Goal: Task Accomplishment & Management: Use online tool/utility

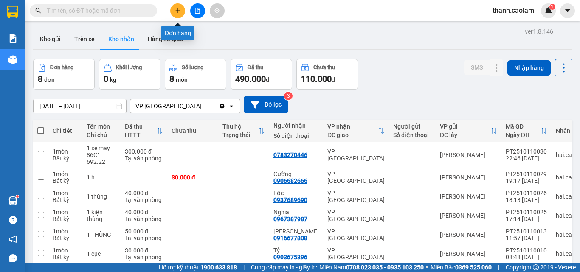
click at [177, 10] on icon "plus" at bounding box center [178, 11] width 6 height 6
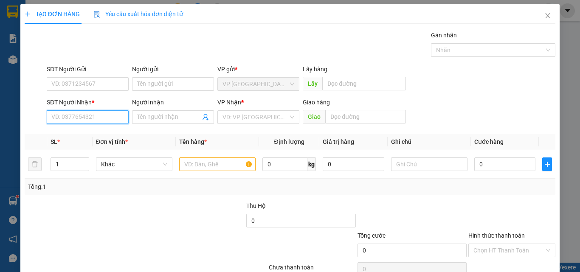
click at [101, 118] on input "SĐT Người Nhận *" at bounding box center [88, 117] width 82 height 14
click at [87, 132] on div "0817011295 - LONG" at bounding box center [86, 133] width 71 height 9
type input "0817011295"
type input "LONG"
type input "0817011295"
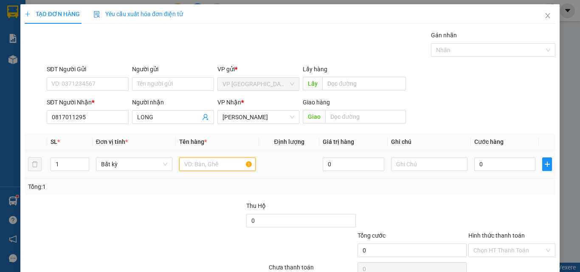
drag, startPoint x: 215, startPoint y: 169, endPoint x: 216, endPoint y: 163, distance: 5.6
click at [215, 164] on input "text" at bounding box center [217, 165] width 76 height 14
type input "1 HOP"
click at [506, 165] on input "0" at bounding box center [504, 165] width 61 height 14
type input "3"
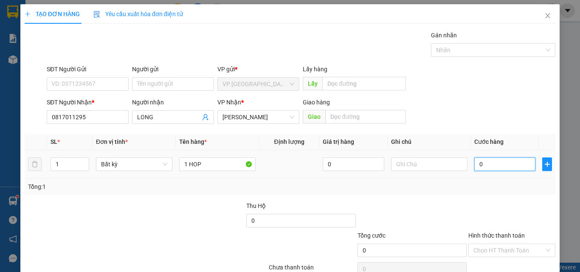
type input "3"
type input "30"
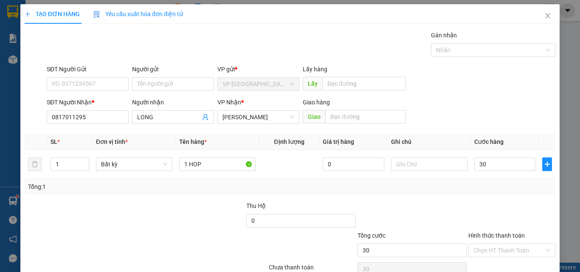
type input "30.000"
click at [505, 194] on div "Tổng: 1" at bounding box center [290, 187] width 531 height 16
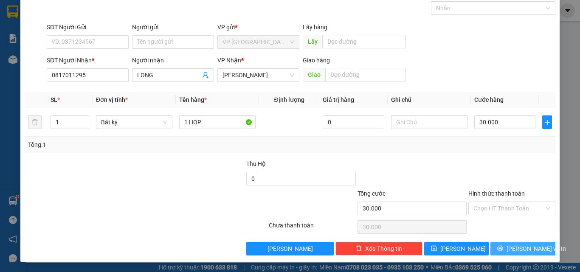
click at [513, 246] on span "[PERSON_NAME] và In" at bounding box center [535, 248] width 59 height 9
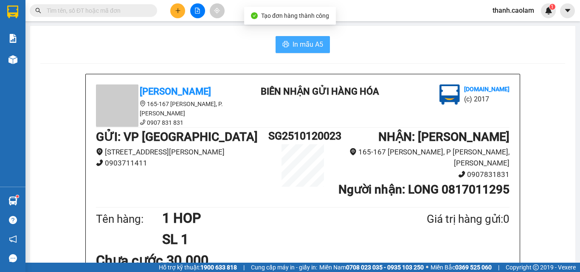
drag, startPoint x: 293, startPoint y: 43, endPoint x: 291, endPoint y: 28, distance: 15.0
click at [293, 42] on span "In mẫu A5" at bounding box center [308, 44] width 31 height 11
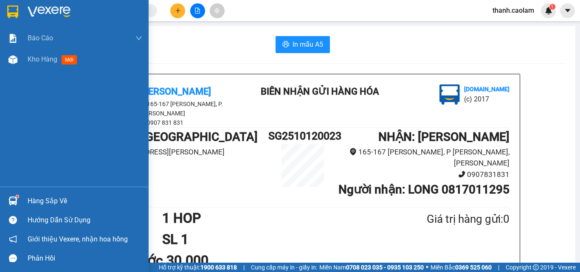
click at [54, 15] on img at bounding box center [49, 12] width 43 height 13
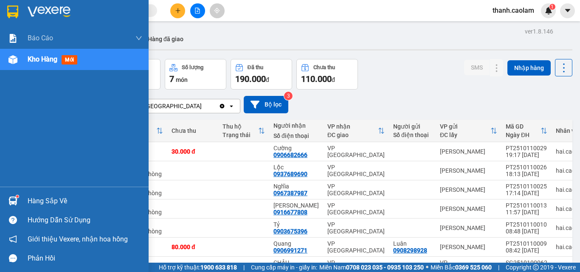
click at [43, 13] on img at bounding box center [49, 12] width 43 height 13
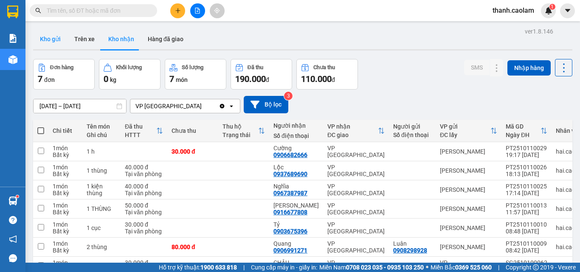
click at [59, 37] on button "Kho gửi" at bounding box center [50, 39] width 34 height 20
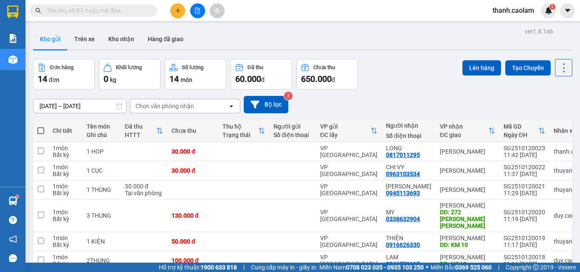
click at [197, 11] on icon "file-add" at bounding box center [197, 11] width 5 height 6
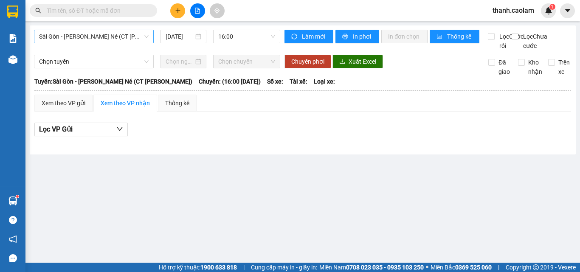
click at [113, 37] on span "Sài Gòn - [PERSON_NAME] Né (CT [PERSON_NAME])" at bounding box center [94, 36] width 110 height 13
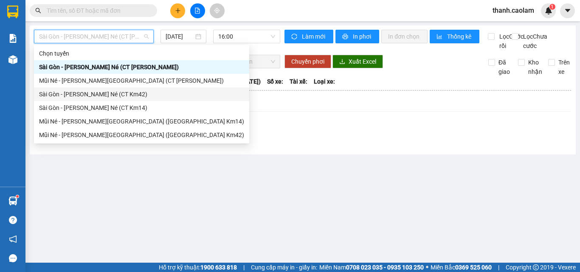
click at [139, 93] on div "Sài Gòn - [PERSON_NAME] Né (CT Km42)" at bounding box center [141, 94] width 205 height 9
type input "[DATE]"
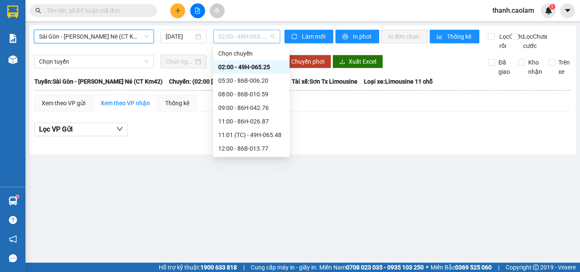
click at [262, 32] on span "02:00 - 49H-065.25" at bounding box center [246, 36] width 57 height 13
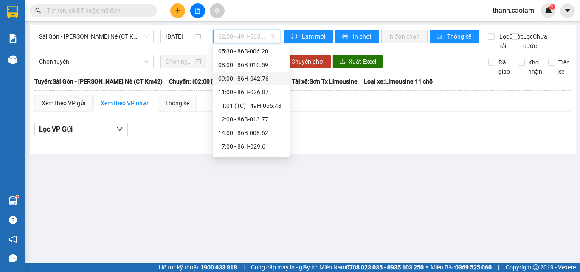
scroll to position [42, 0]
click at [244, 106] on div "12:00 - 86B-013.77" at bounding box center [251, 105] width 66 height 9
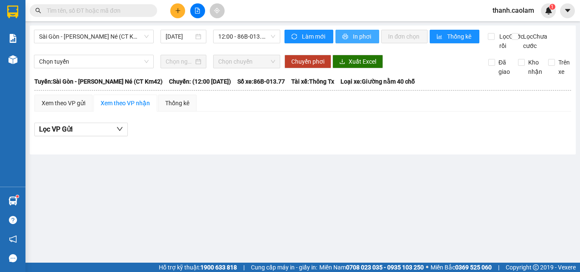
click at [361, 36] on span "In phơi" at bounding box center [363, 36] width 20 height 9
click at [122, 37] on span "Sài Gòn - [PERSON_NAME] Né (CT Km42)" at bounding box center [94, 36] width 110 height 13
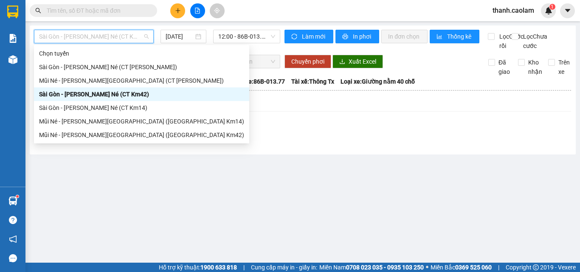
click at [100, 93] on div "Sài Gòn - [PERSON_NAME] Né (CT Km42)" at bounding box center [141, 94] width 205 height 9
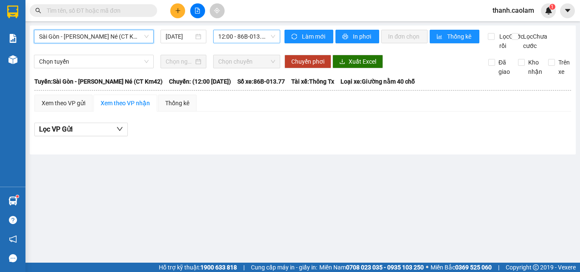
click at [252, 35] on span "12:00 - 86B-013.77" at bounding box center [246, 36] width 57 height 13
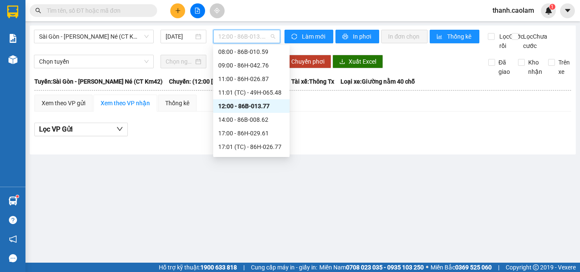
click at [239, 107] on div "12:00 - 86B-013.77" at bounding box center [251, 105] width 66 height 9
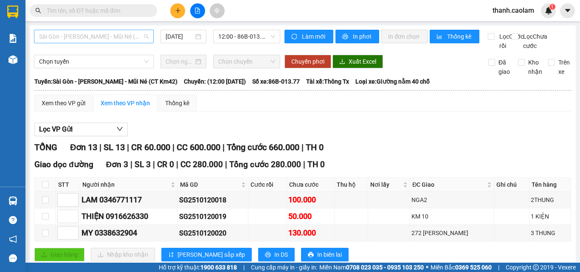
click at [132, 36] on span "Sài Gòn - [PERSON_NAME] Né (CT Km42)" at bounding box center [94, 36] width 110 height 13
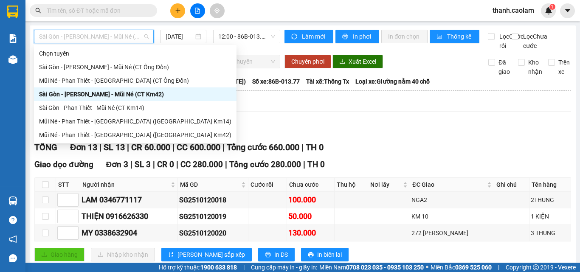
click at [135, 93] on div "Sài Gòn - [PERSON_NAME] Né (CT Km42)" at bounding box center [135, 94] width 192 height 9
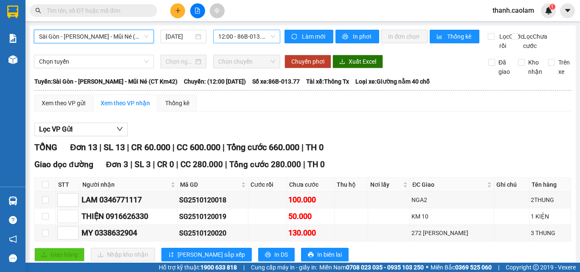
click at [236, 34] on span "12:00 - 86B-013.77" at bounding box center [246, 36] width 57 height 13
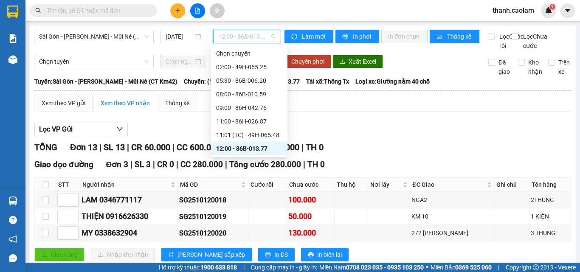
click at [229, 146] on div "12:00 - 86B-013.77" at bounding box center [249, 148] width 66 height 9
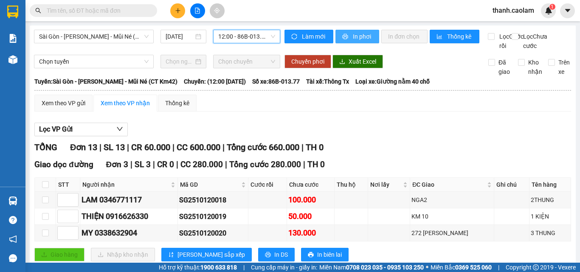
click at [356, 41] on span "In phơi" at bounding box center [363, 36] width 20 height 9
drag, startPoint x: 397, startPoint y: 154, endPoint x: 365, endPoint y: 114, distance: 51.3
click at [397, 153] on div "TỔNG Đơn 13 | SL 13 | CR 60.000 | CC 600.000 | Tổng cước 660.000 | TH 0" at bounding box center [302, 147] width 537 height 13
click at [353, 39] on span "In phơi" at bounding box center [363, 36] width 20 height 9
click at [131, 34] on span "Sài Gòn - [PERSON_NAME] Né (CT Km42)" at bounding box center [94, 36] width 110 height 13
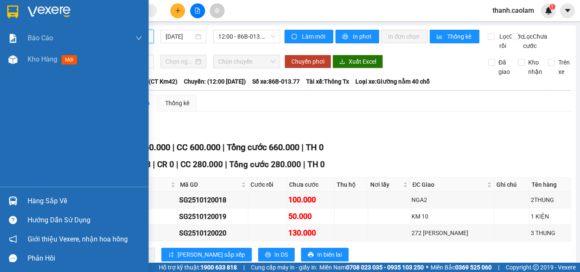
click at [19, 13] on div at bounding box center [13, 11] width 15 height 15
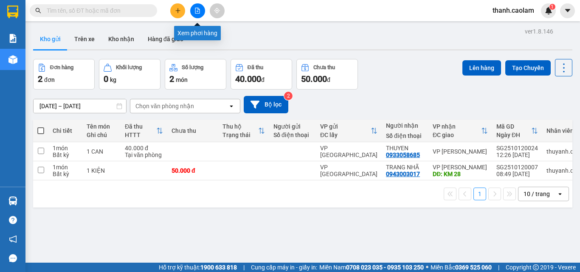
click at [196, 14] on button at bounding box center [197, 10] width 15 height 15
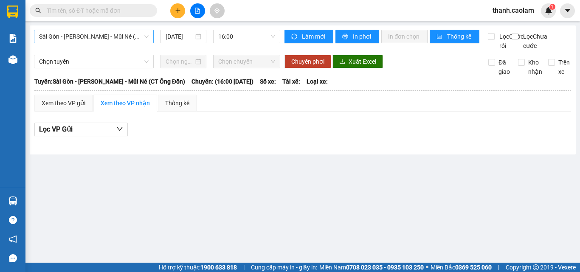
click at [119, 35] on span "Sài Gòn - [PERSON_NAME] Né (CT [PERSON_NAME])" at bounding box center [94, 36] width 110 height 13
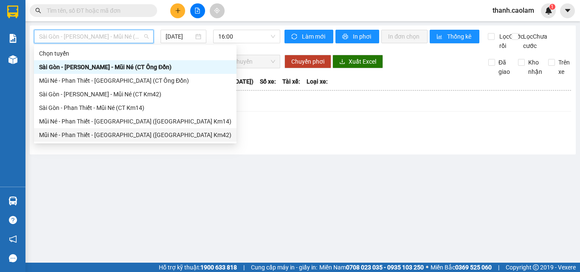
click at [113, 132] on div "Mũi Né - [PERSON_NAME][GEOGRAPHIC_DATA] ([GEOGRAPHIC_DATA] Km42)" at bounding box center [135, 134] width 192 height 9
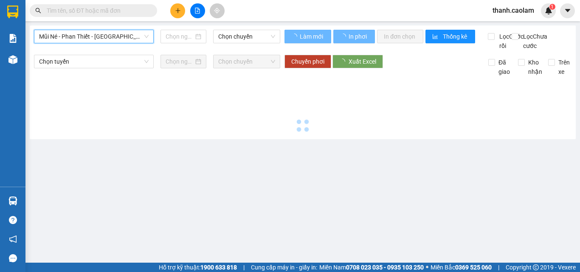
type input "[DATE]"
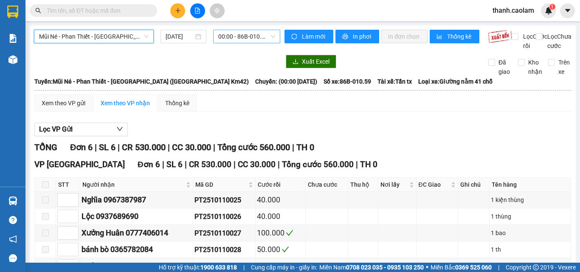
click at [246, 34] on span "00:00 - 86B-010.59" at bounding box center [246, 36] width 57 height 13
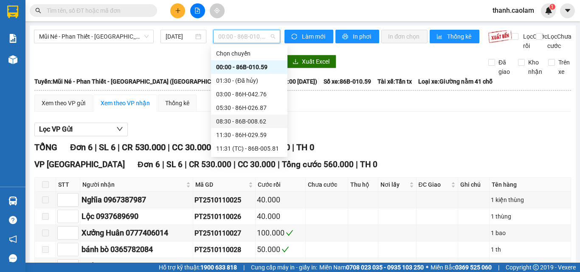
click at [242, 119] on div "08:30 - 86B-008.62" at bounding box center [249, 121] width 66 height 9
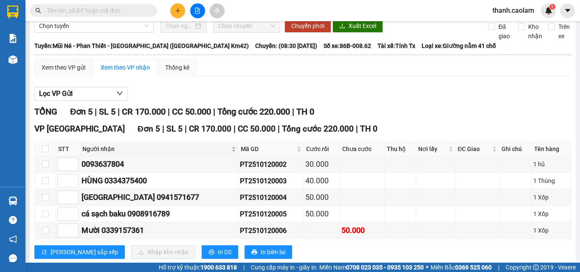
scroll to position [65, 0]
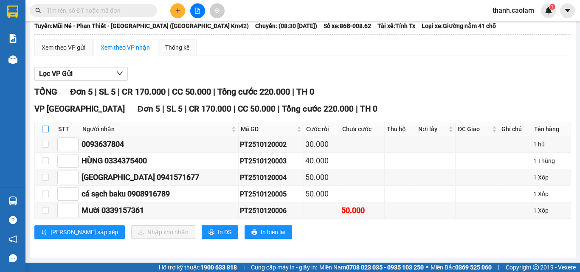
click at [46, 129] on input "checkbox" at bounding box center [45, 129] width 7 height 7
checkbox input "true"
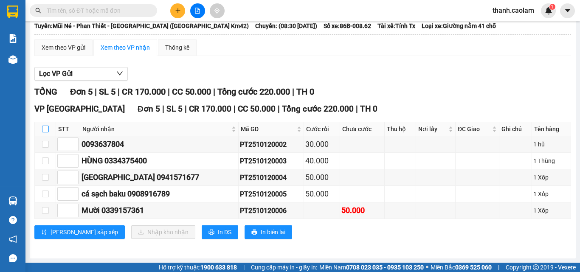
checkbox input "true"
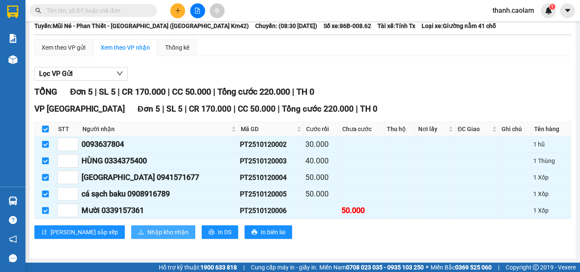
click at [147, 234] on span "Nhập kho nhận" at bounding box center [167, 232] width 41 height 9
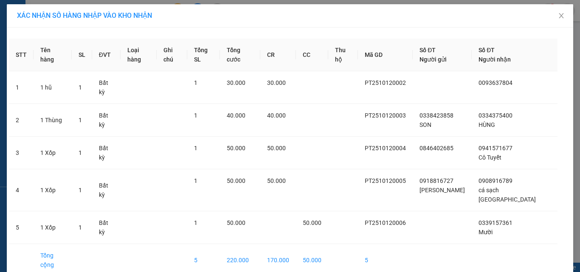
drag, startPoint x: 309, startPoint y: 264, endPoint x: 306, endPoint y: 255, distance: 10.2
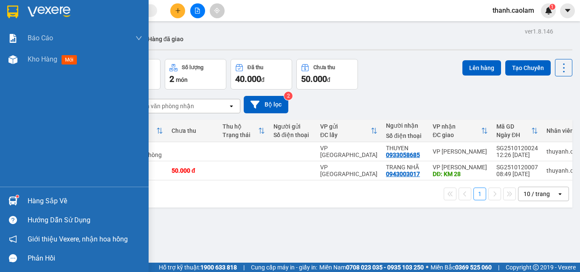
click at [14, 6] on img at bounding box center [12, 12] width 11 height 13
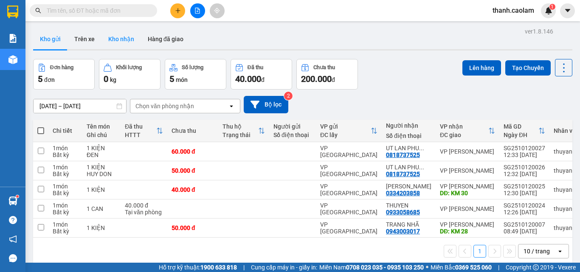
click at [114, 39] on button "Kho nhận" at bounding box center [120, 39] width 39 height 20
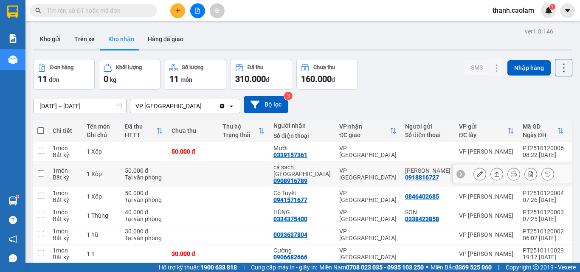
scroll to position [109, 0]
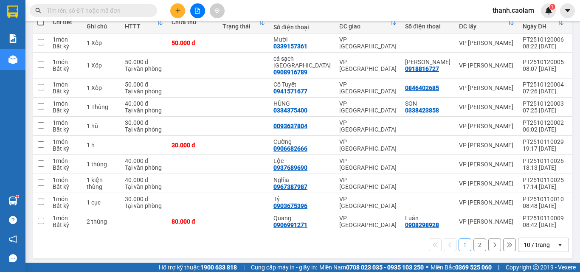
click at [473, 241] on button "2" at bounding box center [479, 245] width 13 height 13
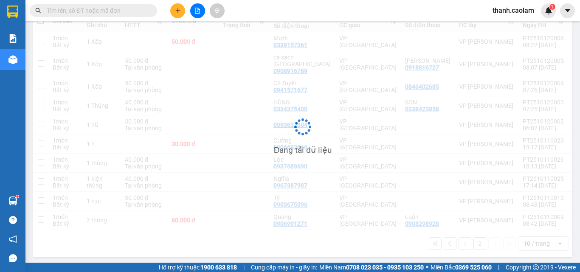
scroll to position [39, 0]
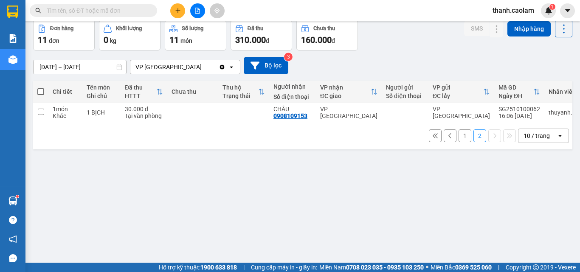
click at [459, 141] on button "1" at bounding box center [465, 135] width 13 height 13
